Goal: Book appointment/travel/reservation

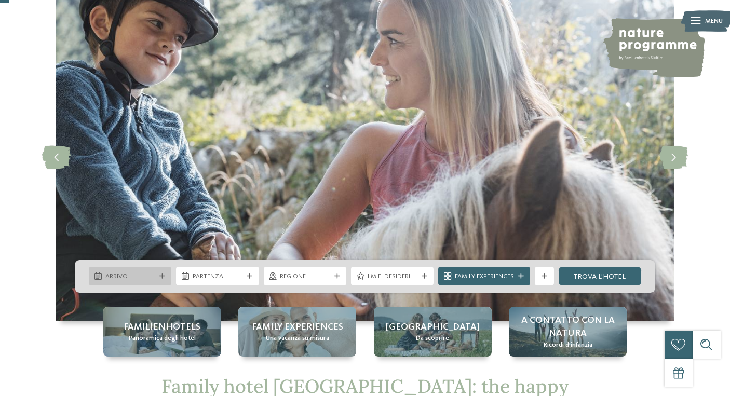
click at [127, 274] on span "Arrivo" at bounding box center [130, 276] width 50 height 9
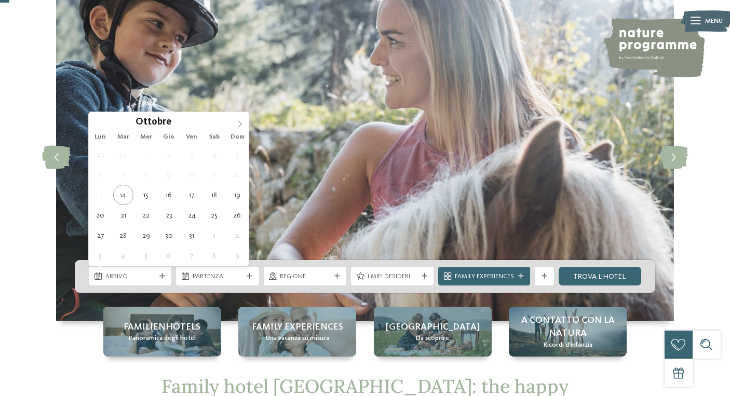
click at [238, 123] on icon at bounding box center [239, 123] width 7 height 7
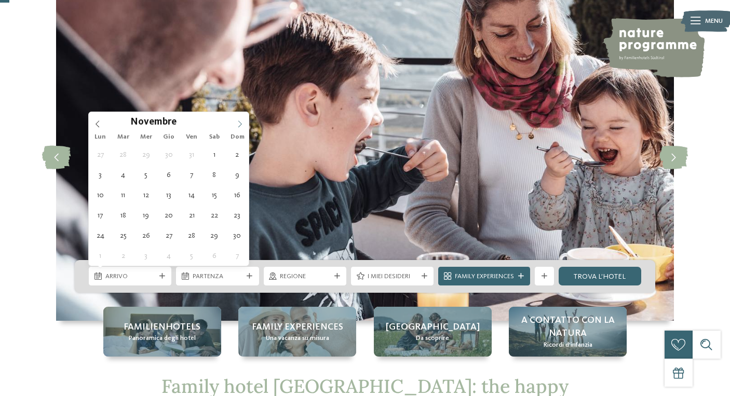
click at [238, 123] on icon at bounding box center [239, 123] width 7 height 7
type div "30.12.2025"
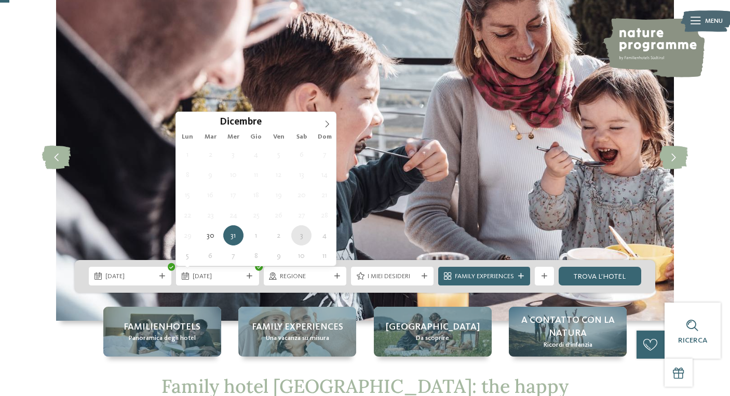
type div "03.01.2026"
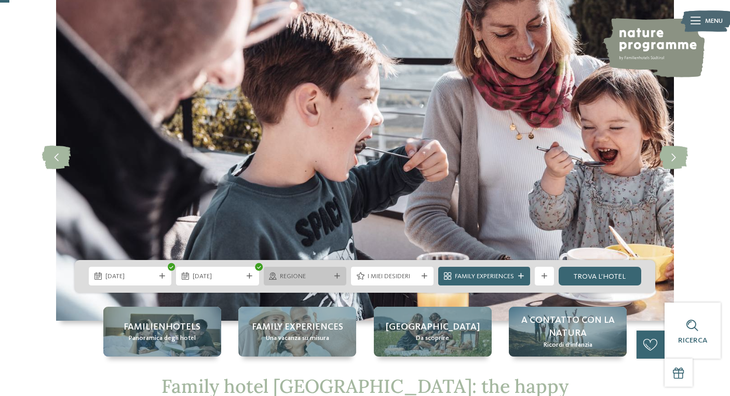
click at [316, 275] on span "Regione" at bounding box center [305, 276] width 50 height 9
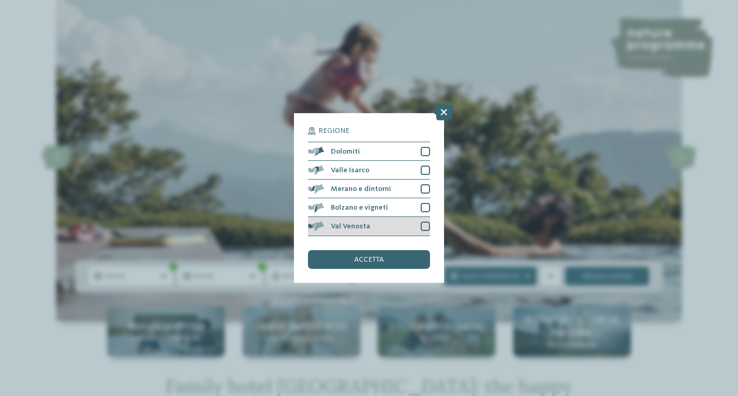
click at [425, 226] on div at bounding box center [425, 226] width 9 height 9
click at [424, 212] on div "Bolzano e vigneti" at bounding box center [369, 207] width 122 height 19
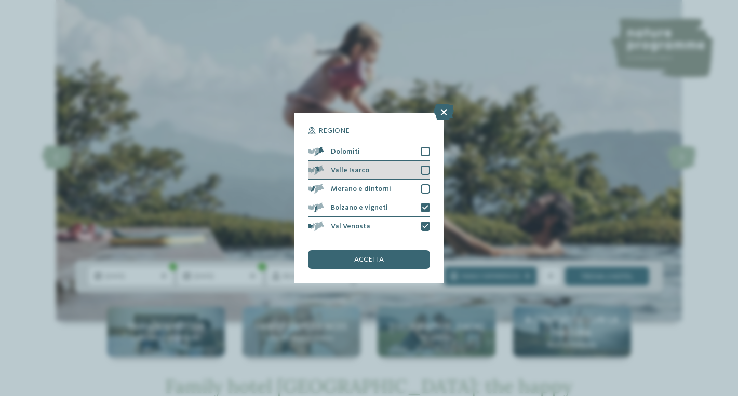
drag, startPoint x: 423, startPoint y: 188, endPoint x: 427, endPoint y: 177, distance: 12.2
click at [425, 184] on div at bounding box center [425, 188] width 9 height 9
click at [428, 167] on div at bounding box center [425, 170] width 9 height 9
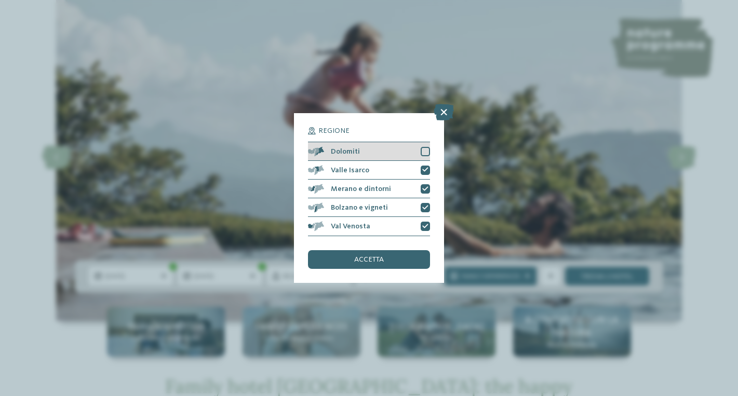
click at [428, 152] on div at bounding box center [425, 151] width 9 height 9
click at [385, 254] on div "accetta" at bounding box center [369, 259] width 122 height 19
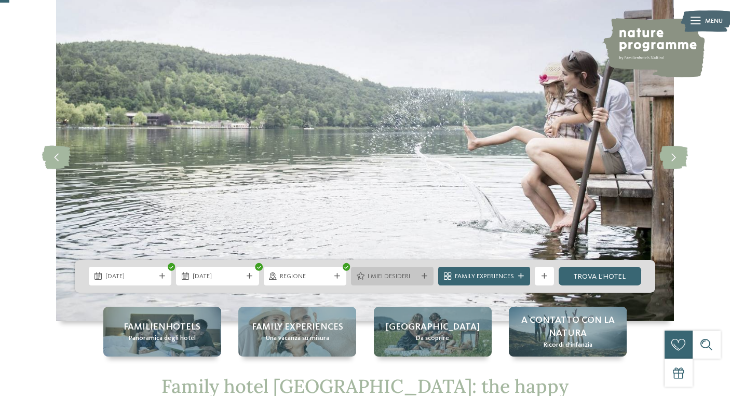
click at [402, 274] on span "I miei desideri" at bounding box center [393, 276] width 50 height 9
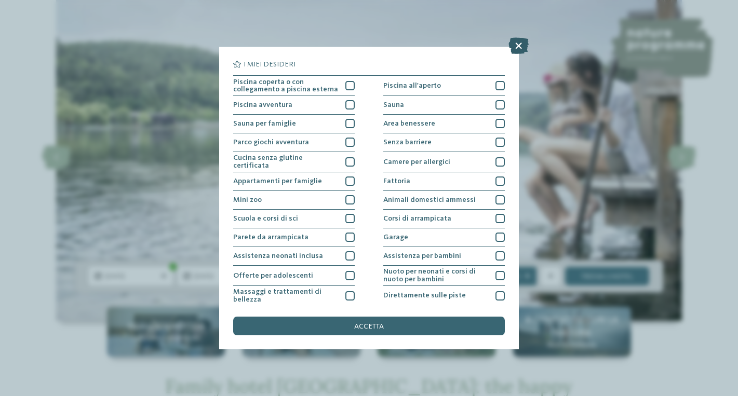
click at [523, 46] on icon at bounding box center [518, 45] width 20 height 17
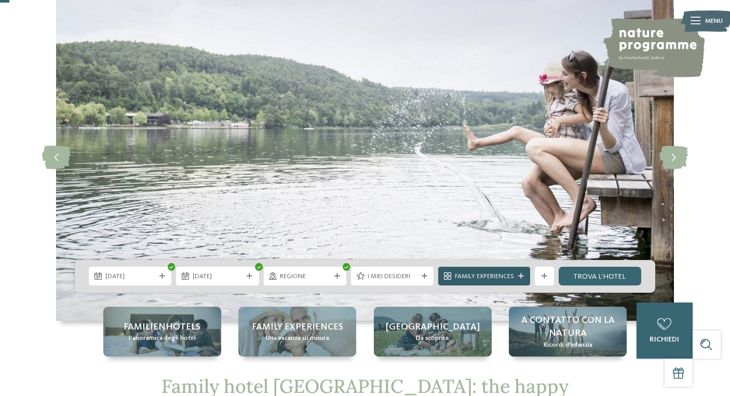
click at [507, 280] on span "Family Experiences" at bounding box center [484, 276] width 59 height 9
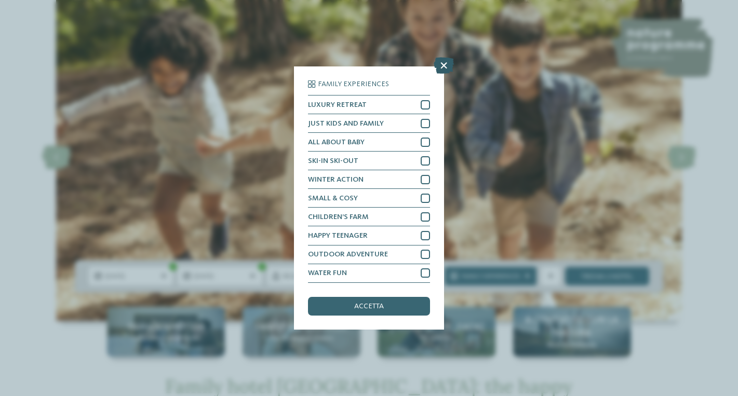
click at [448, 65] on icon at bounding box center [444, 66] width 20 height 17
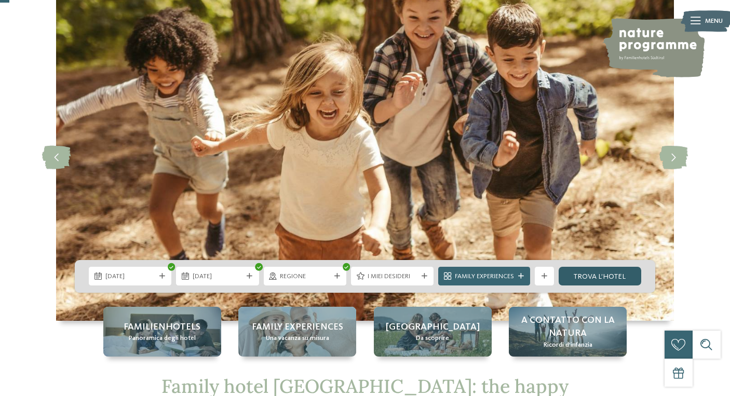
click at [601, 276] on link "trova l’hotel" at bounding box center [600, 276] width 83 height 19
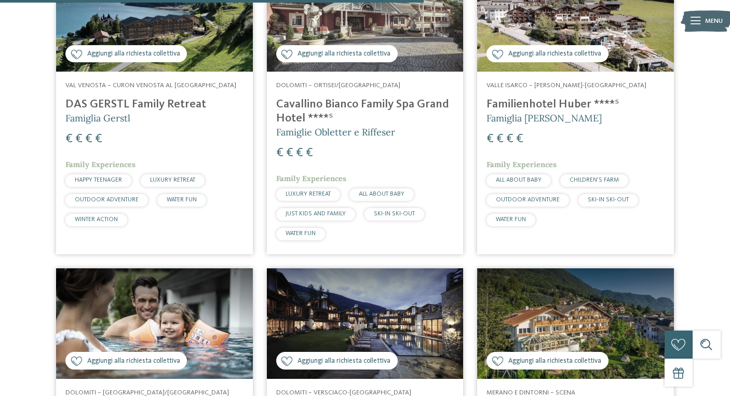
scroll to position [1328, 0]
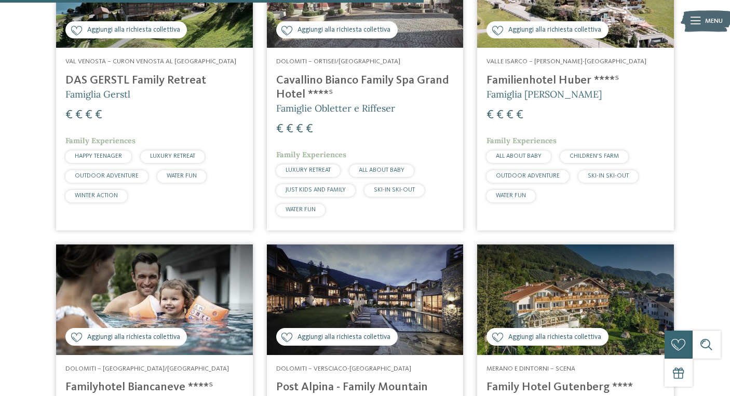
click at [507, 75] on h4 "Familienhotel Huber ****ˢ" at bounding box center [576, 81] width 178 height 14
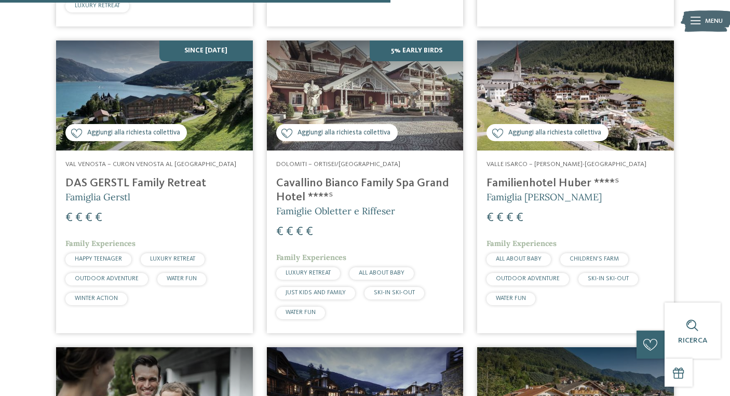
scroll to position [1224, 0]
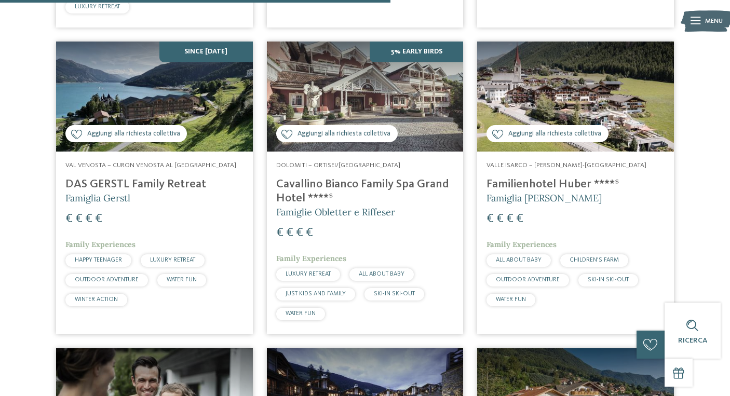
click at [559, 181] on h4 "Familienhotel Huber ****ˢ" at bounding box center [576, 185] width 178 height 14
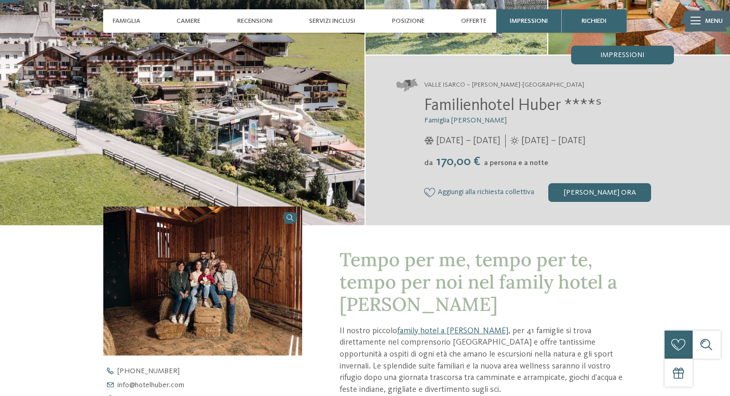
scroll to position [104, 0]
